Goal: Task Accomplishment & Management: Manage account settings

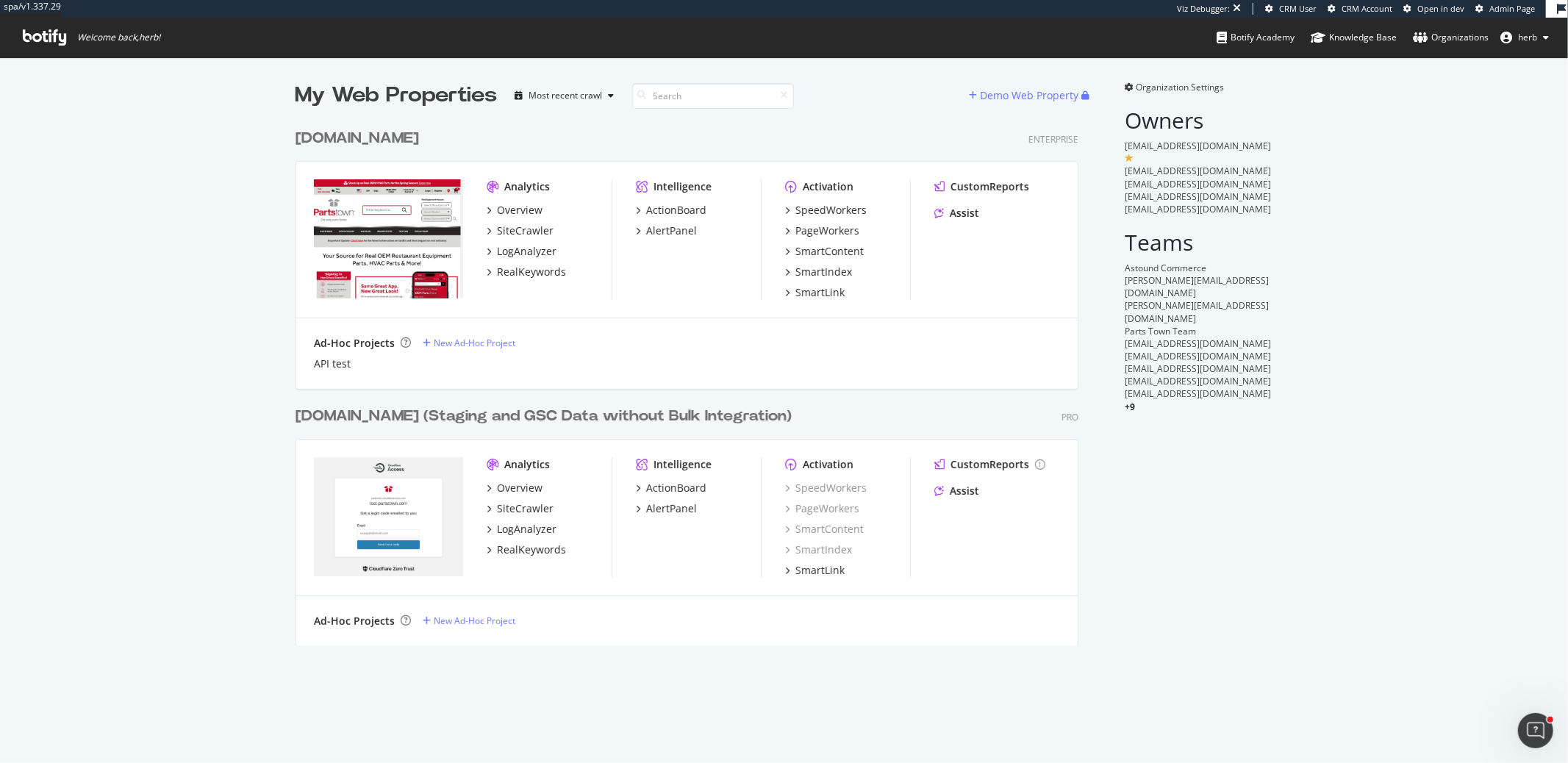
scroll to position [523, 782]
click at [383, 141] on div "[DOMAIN_NAME]" at bounding box center [357, 138] width 124 height 21
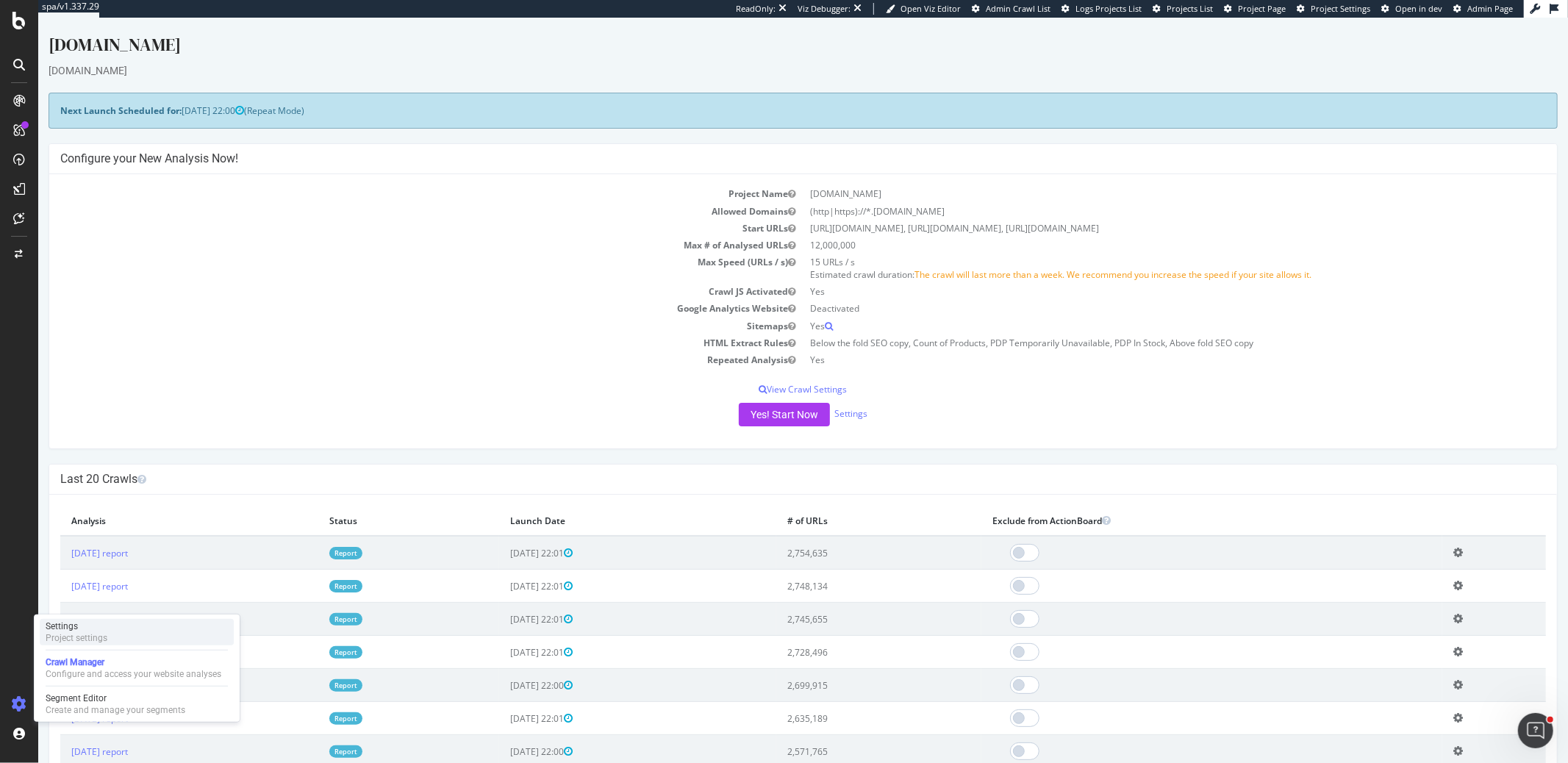
click at [107, 638] on div "Settings Project settings" at bounding box center [136, 632] width 194 height 26
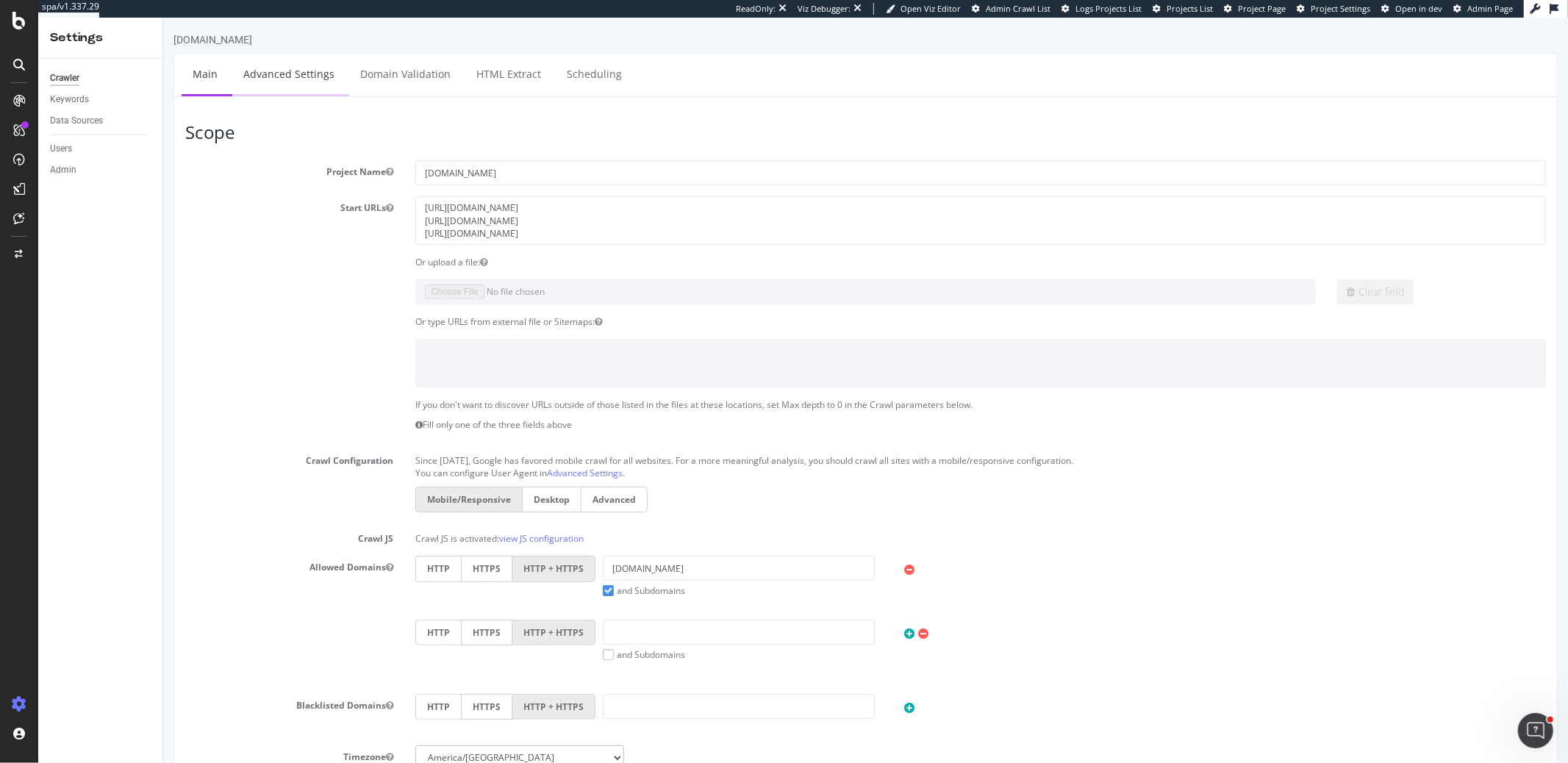
click at [272, 82] on link "Advanced Settings" at bounding box center [288, 74] width 113 height 41
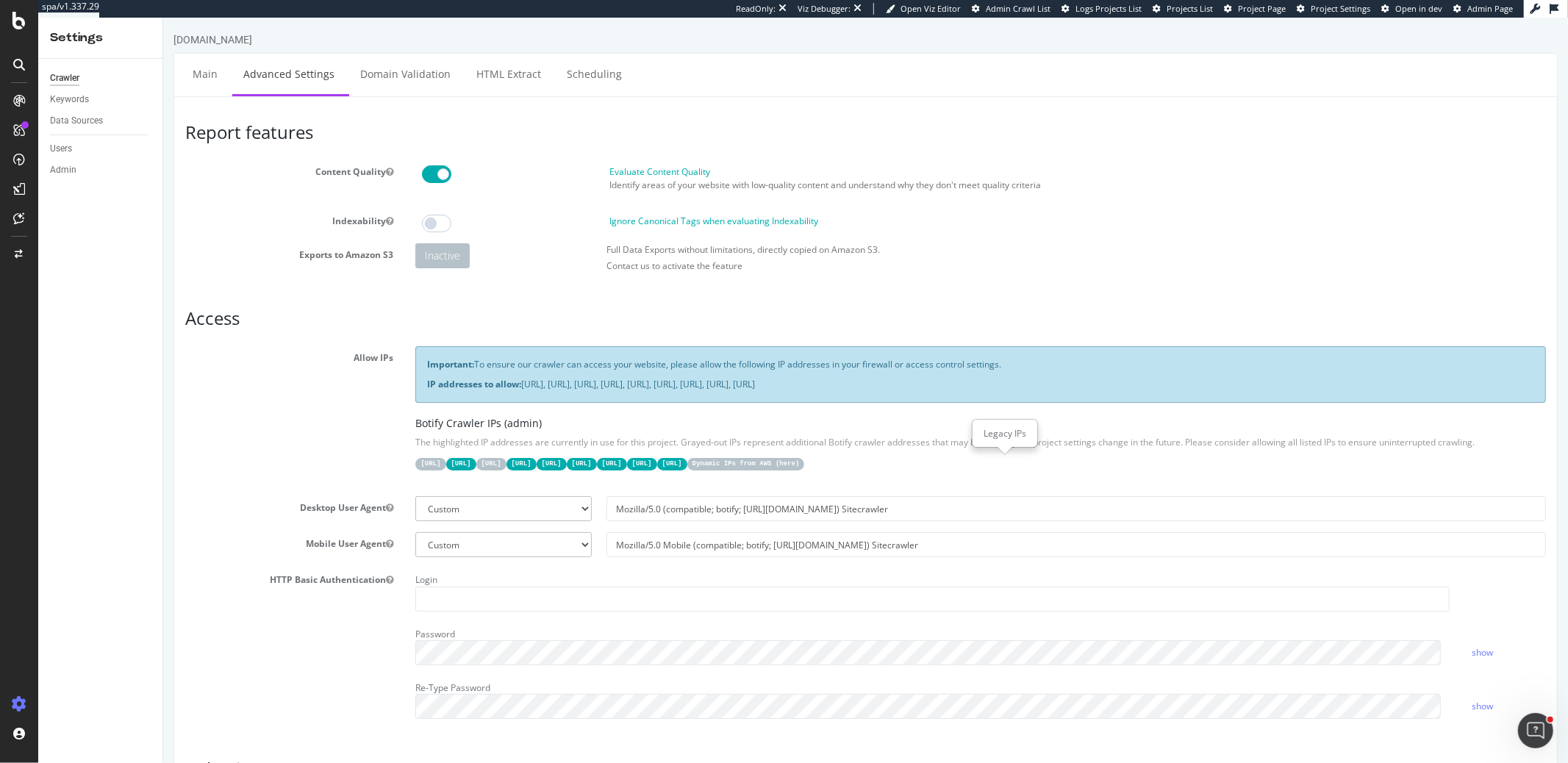
drag, startPoint x: 399, startPoint y: 466, endPoint x: 1035, endPoint y: 461, distance: 636.0
click at [1035, 461] on div "Allow IPs Important: To ensure our crawler can access your website, please allo…" at bounding box center [865, 416] width 1383 height 139
click at [267, 477] on div "Allow IPs Important: To ensure our crawler can access your website, please allo…" at bounding box center [865, 416] width 1383 height 139
drag, startPoint x: 417, startPoint y: 460, endPoint x: 1039, endPoint y: 462, distance: 622.0
click at [1039, 462] on div "[URL] [URL] [URL] [URL] [URL] [URL] [URL] [URL] [URL] Dynamic IPs from AWS ( he…" at bounding box center [979, 463] width 1131 height 14
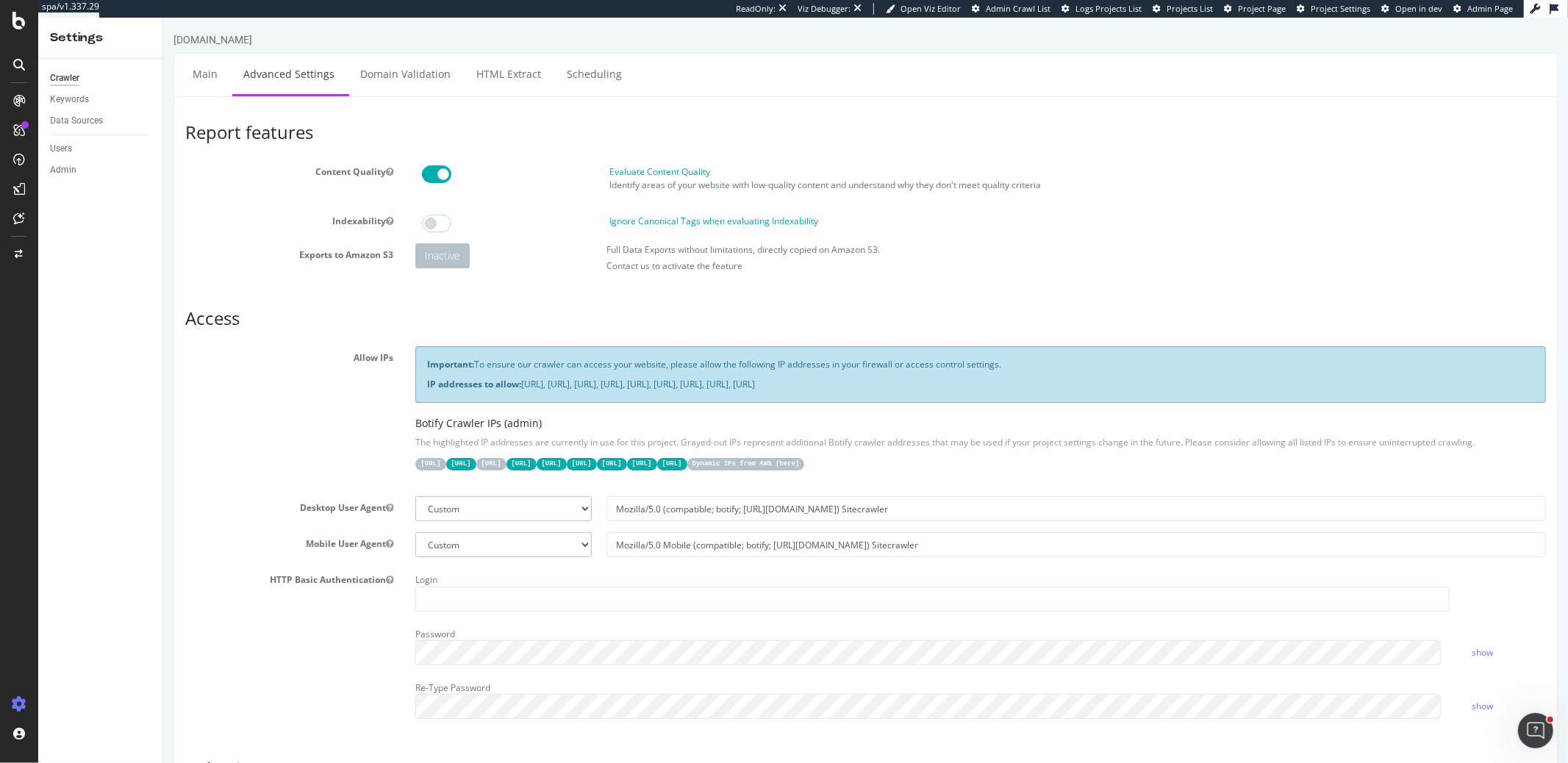
copy div "[URL] [URL] [URL] [URL] [URL] [URL] [URL] [URL] [URL]"
